Goal: Transaction & Acquisition: Purchase product/service

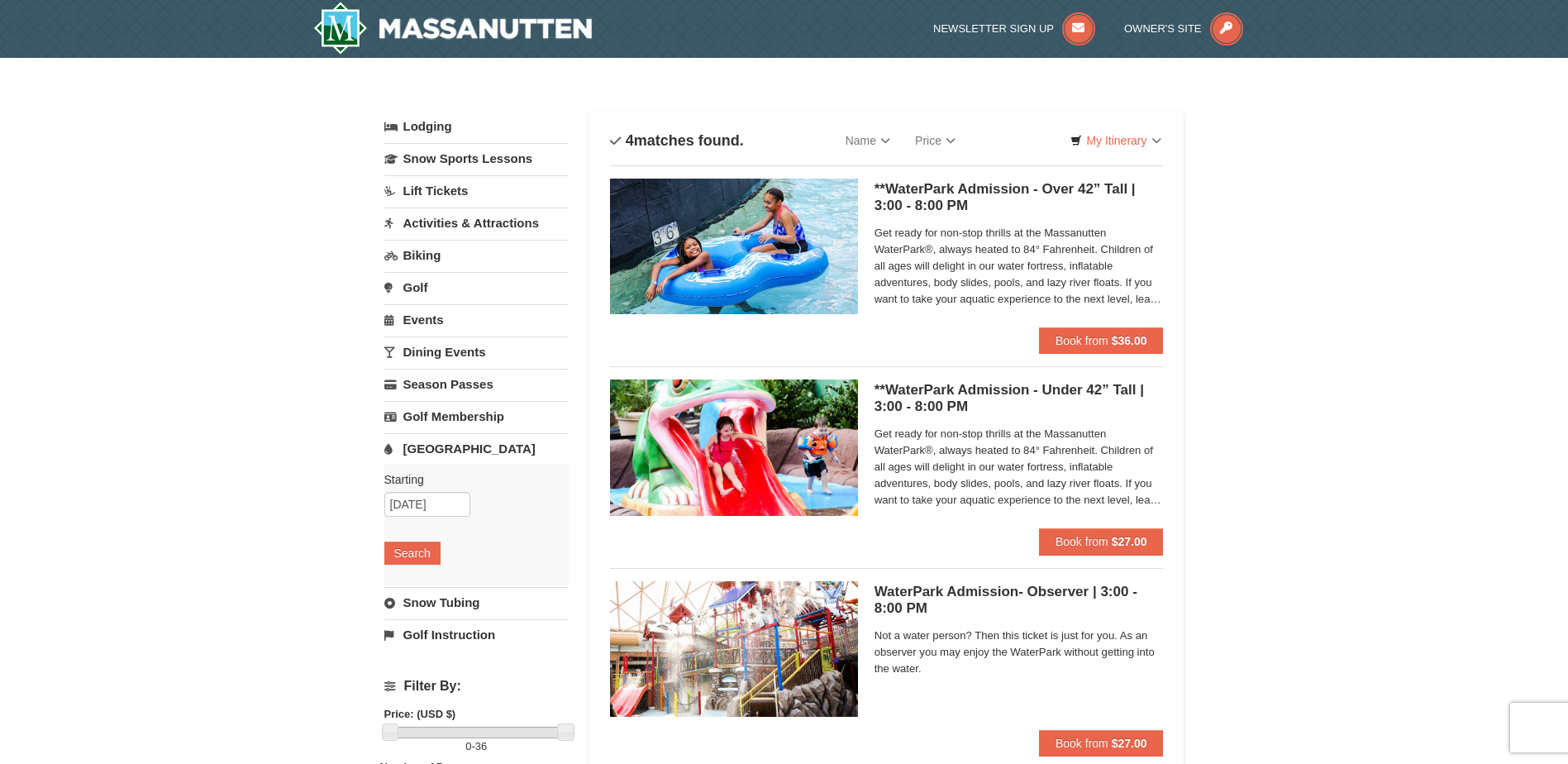
click at [434, 195] on link "Lift Tickets" at bounding box center [476, 191] width 185 height 30
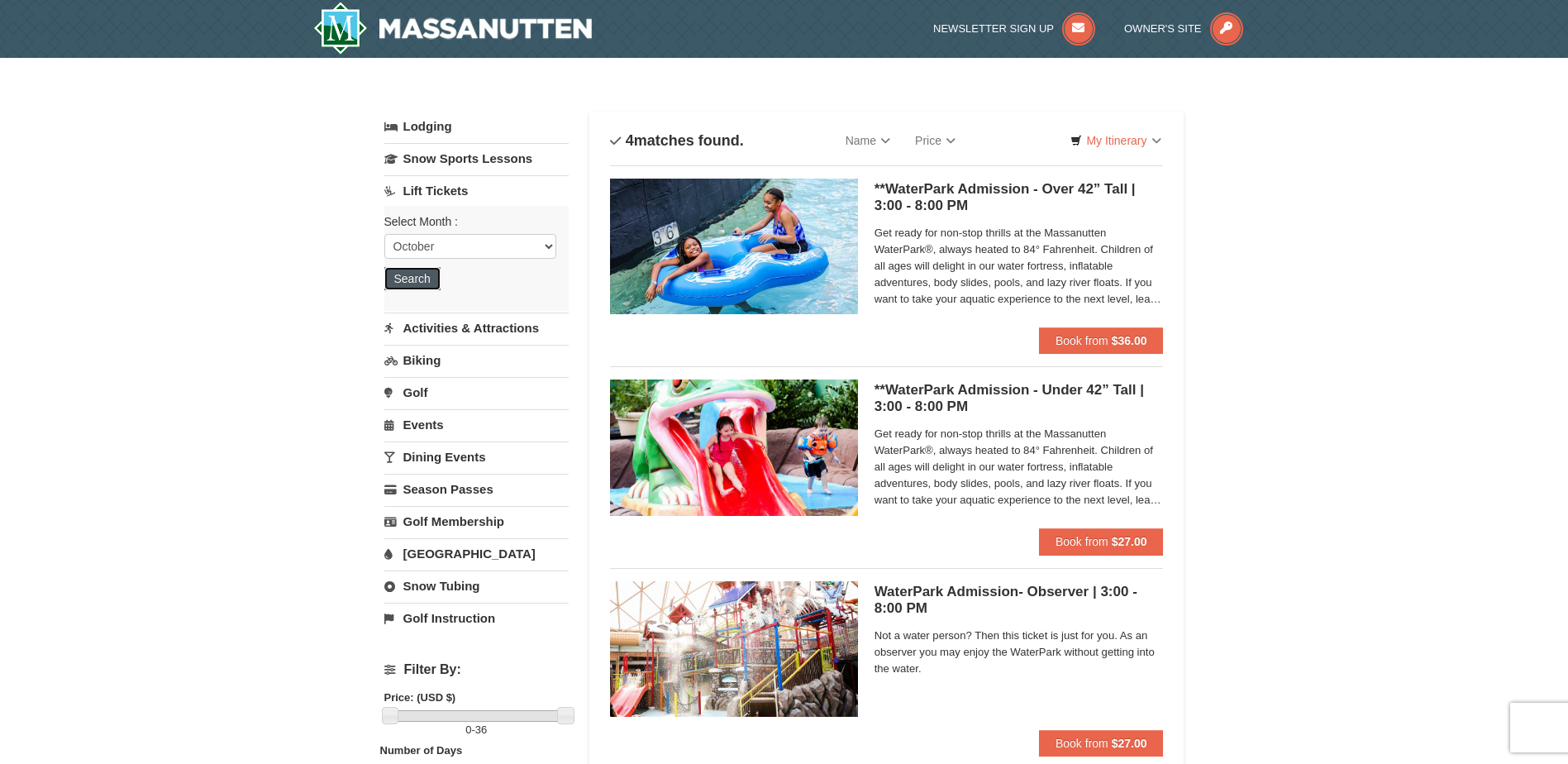
click at [416, 275] on button "Search" at bounding box center [412, 278] width 56 height 23
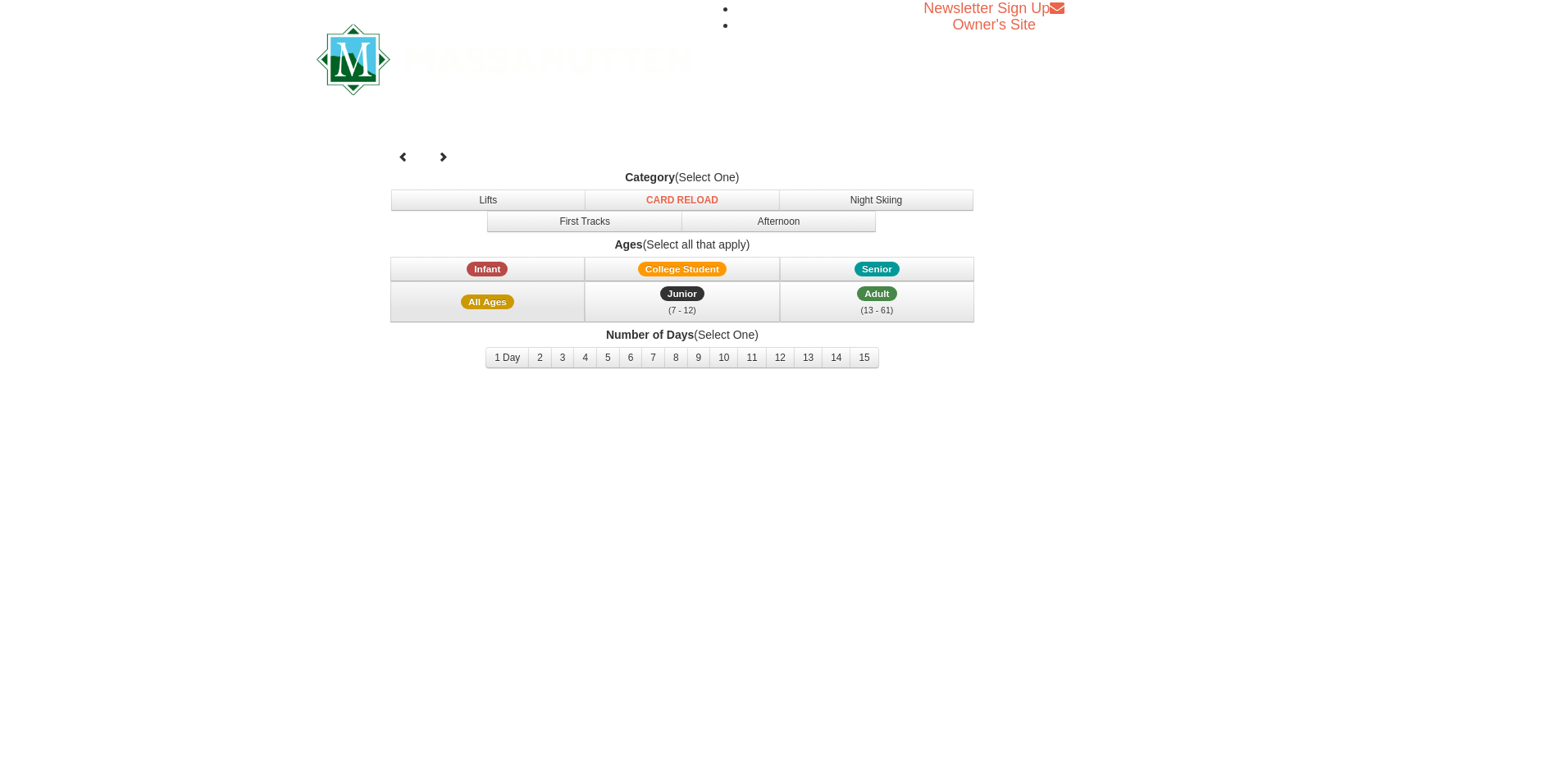
select select "10"
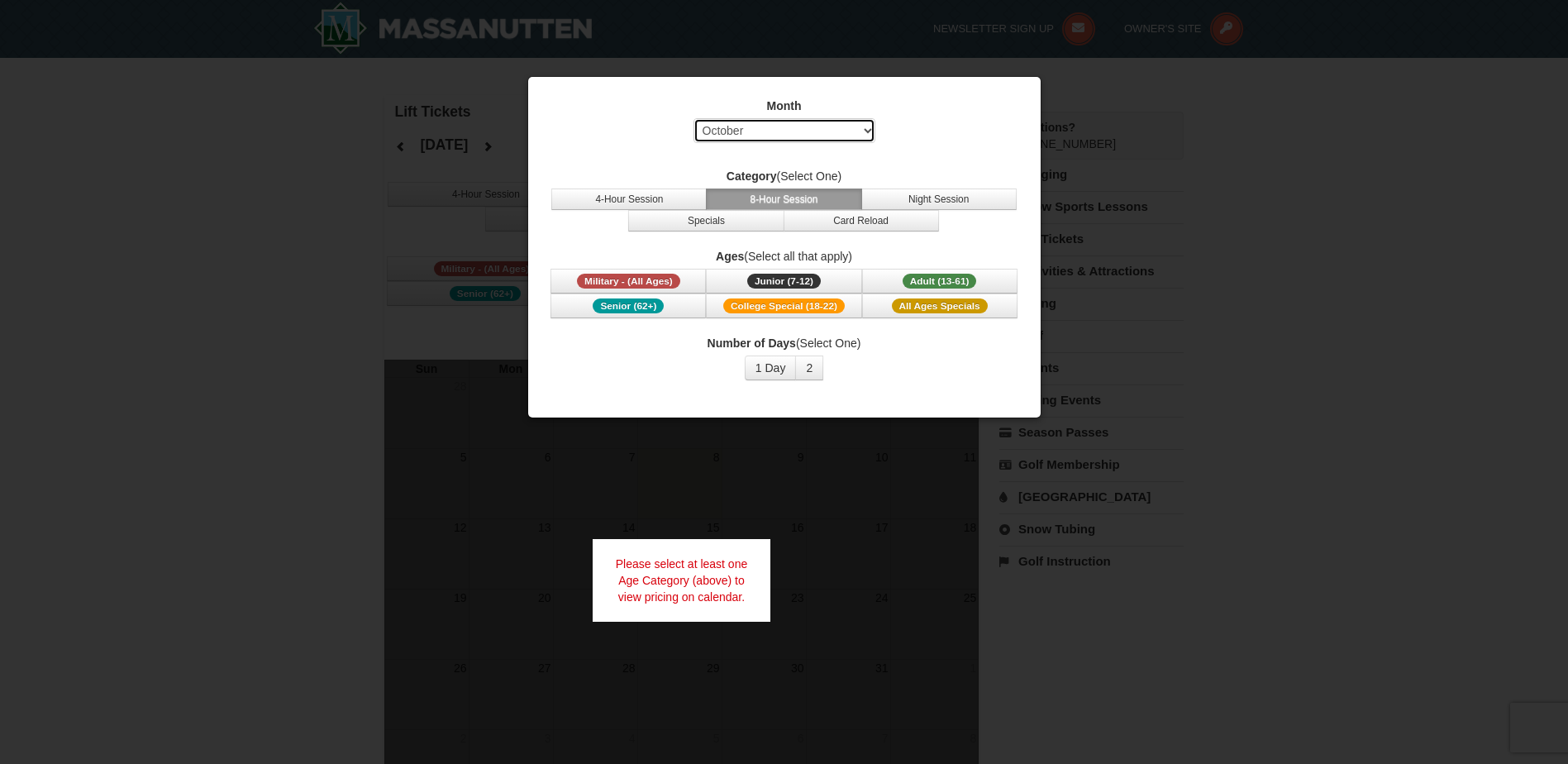
click at [768, 119] on select "Select October November December January February March April May June July Aug…" at bounding box center [784, 131] width 182 height 25
click at [768, 119] on select "Select October November December January February March April May June July Aug…" at bounding box center [784, 131] width 182 height 25
click at [783, 360] on button "1 Day" at bounding box center [770, 368] width 52 height 25
drag, startPoint x: 1440, startPoint y: 57, endPoint x: 1414, endPoint y: 82, distance: 36.1
click at [1439, 57] on div at bounding box center [784, 382] width 1568 height 764
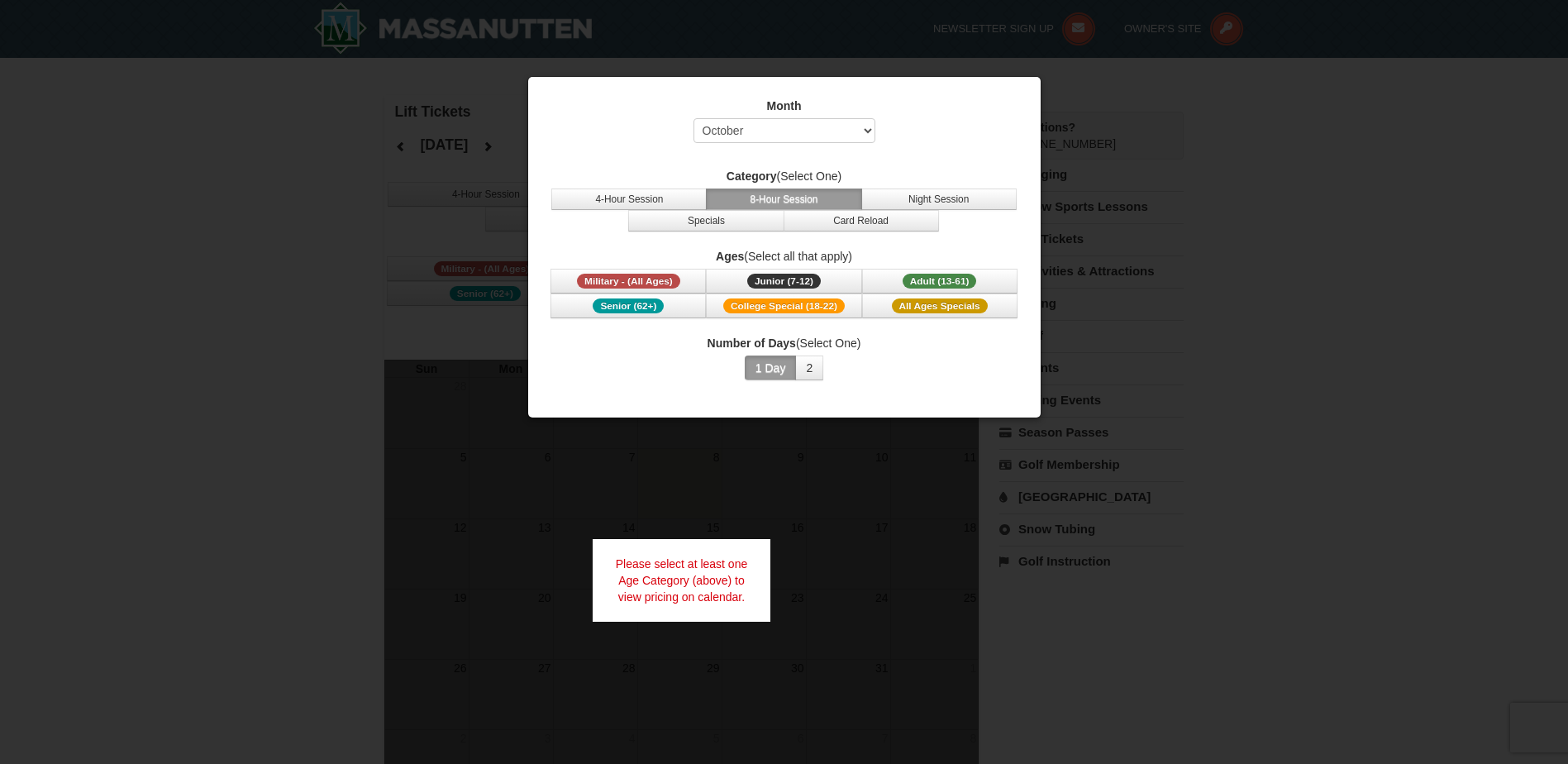
click at [998, 83] on div "Month Select October November December January February March April May June Ju…" at bounding box center [784, 247] width 514 height 342
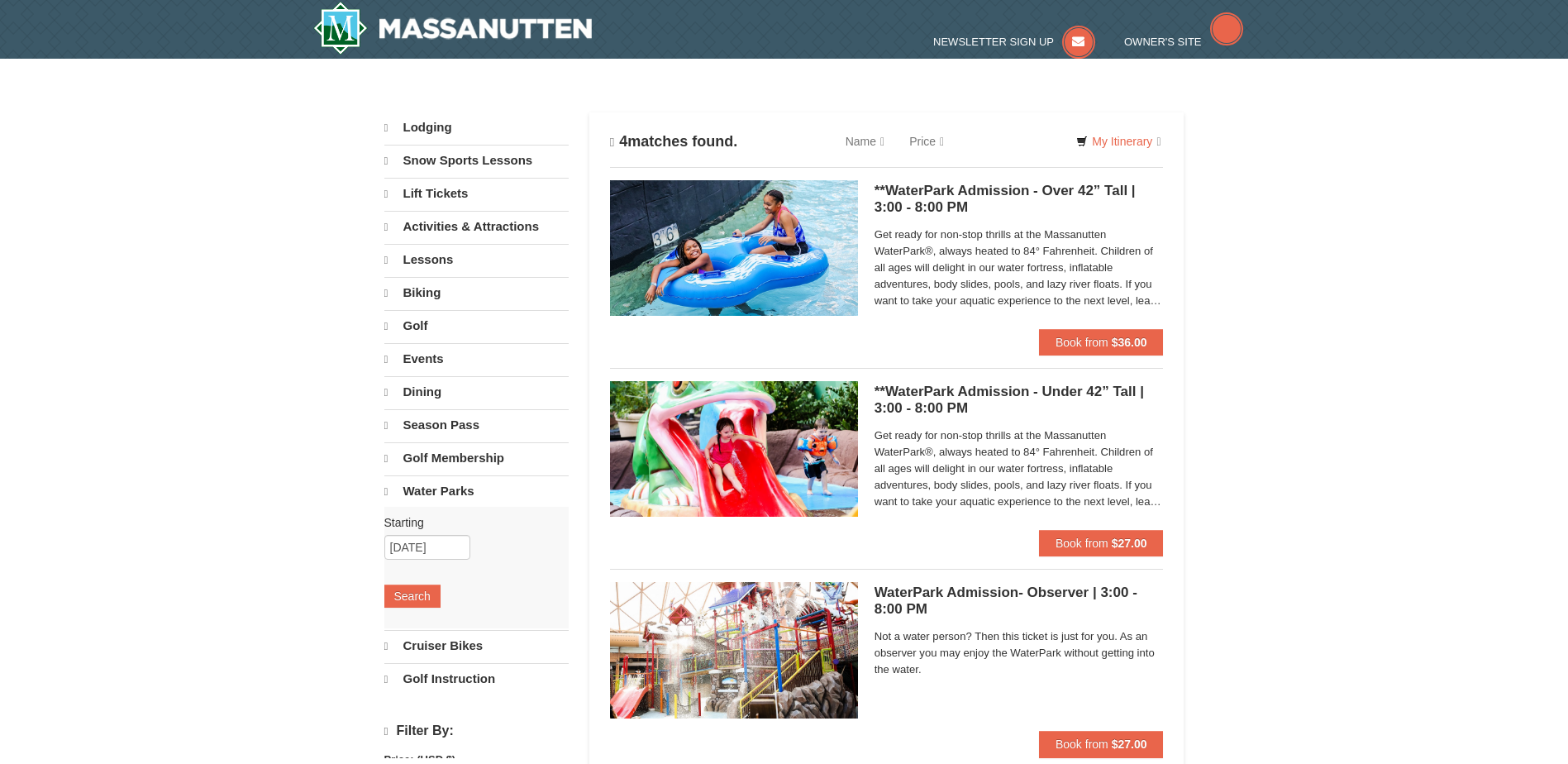
select select "10"
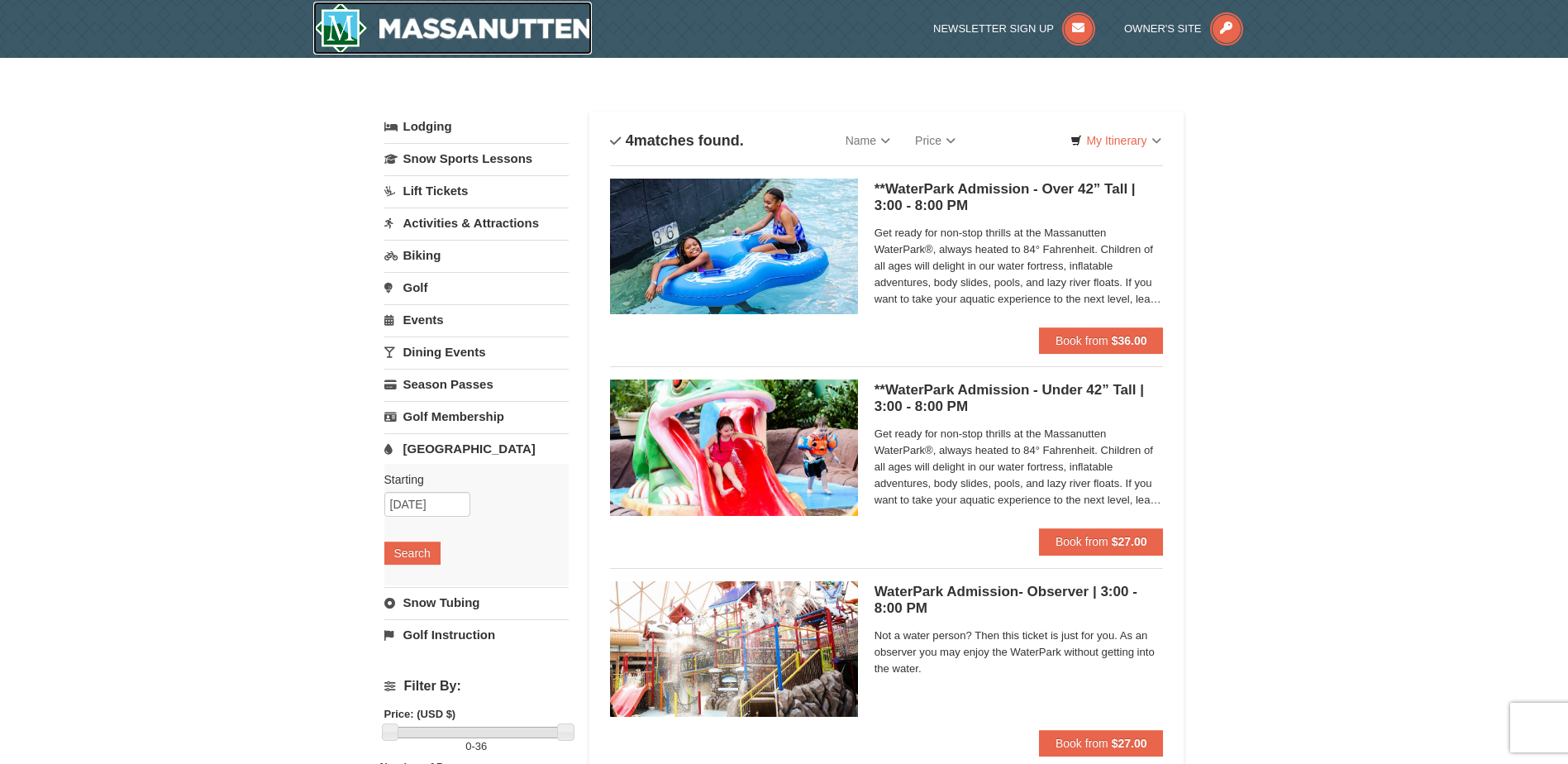
click at [481, 27] on img at bounding box center [452, 28] width 279 height 53
